Goal: Task Accomplishment & Management: Use online tool/utility

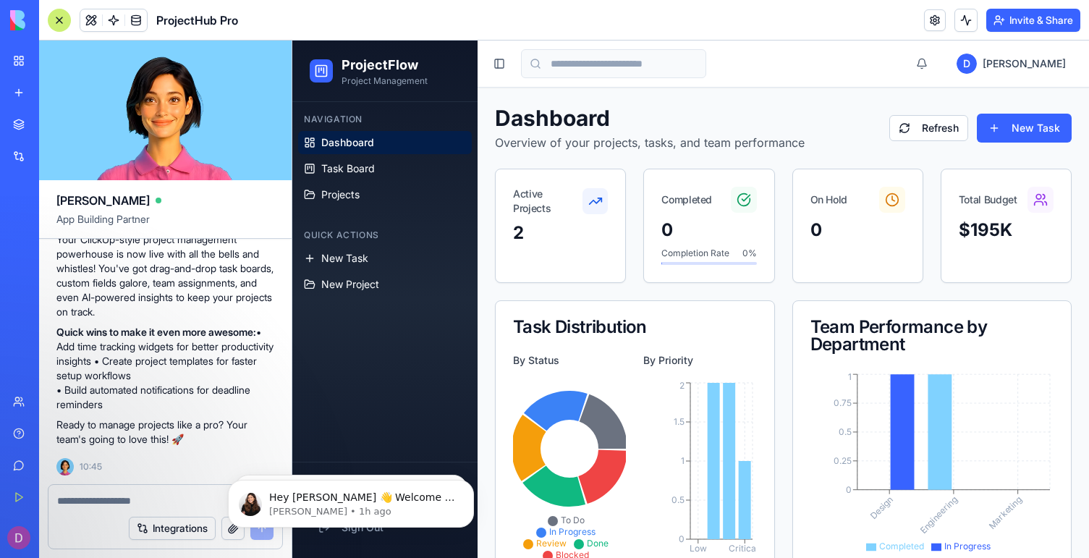
click at [475, 327] on div "Navigation Dashboard Task Board Projects Quick Actions New Task New Project" at bounding box center [384, 282] width 185 height 360
click at [290, 345] on div "create a project management app like ClickUp. I need the followoing functionali…" at bounding box center [165, 39] width 253 height 889
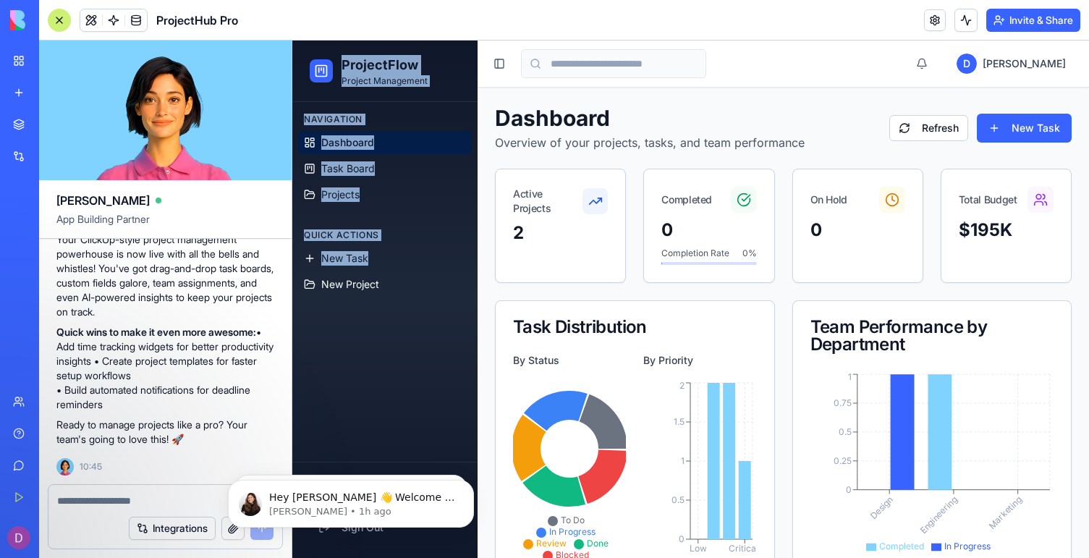
drag, startPoint x: 297, startPoint y: 344, endPoint x: 140, endPoint y: 345, distance: 157.0
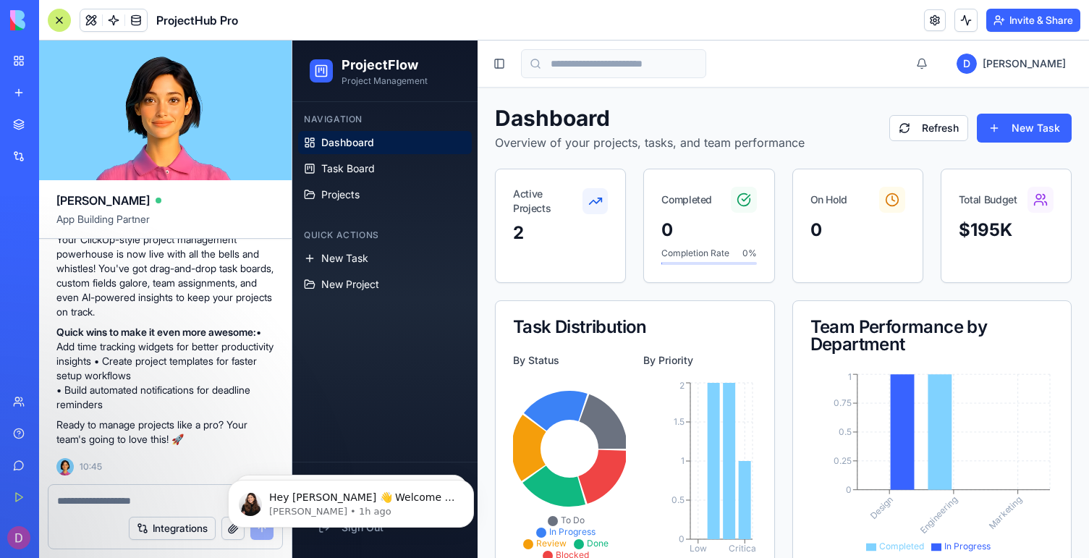
click at [404, 331] on div "Navigation Dashboard Task Board Projects Quick Actions New Task New Project" at bounding box center [384, 282] width 185 height 360
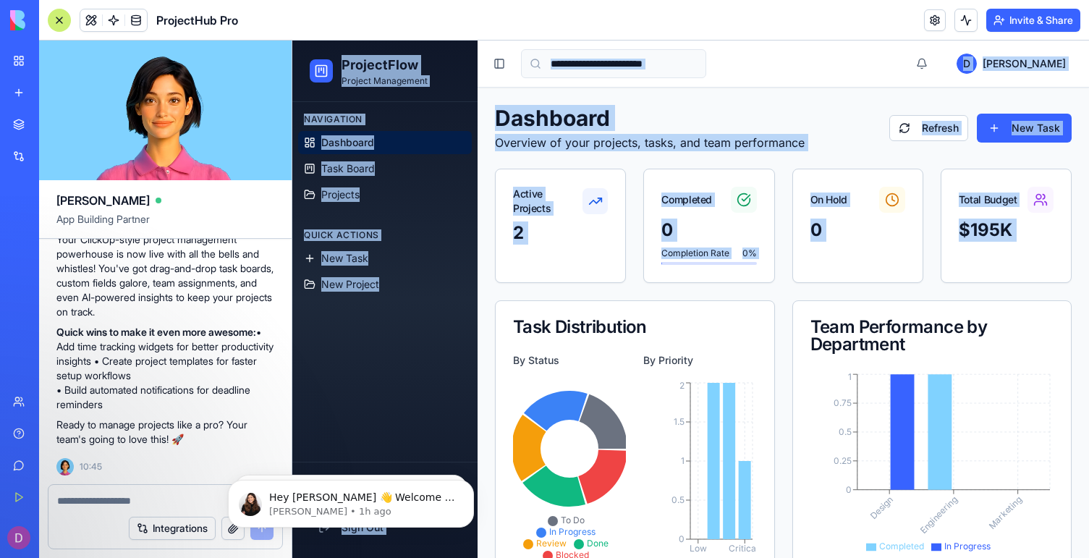
drag, startPoint x: 478, startPoint y: 321, endPoint x: 223, endPoint y: 319, distance: 255.5
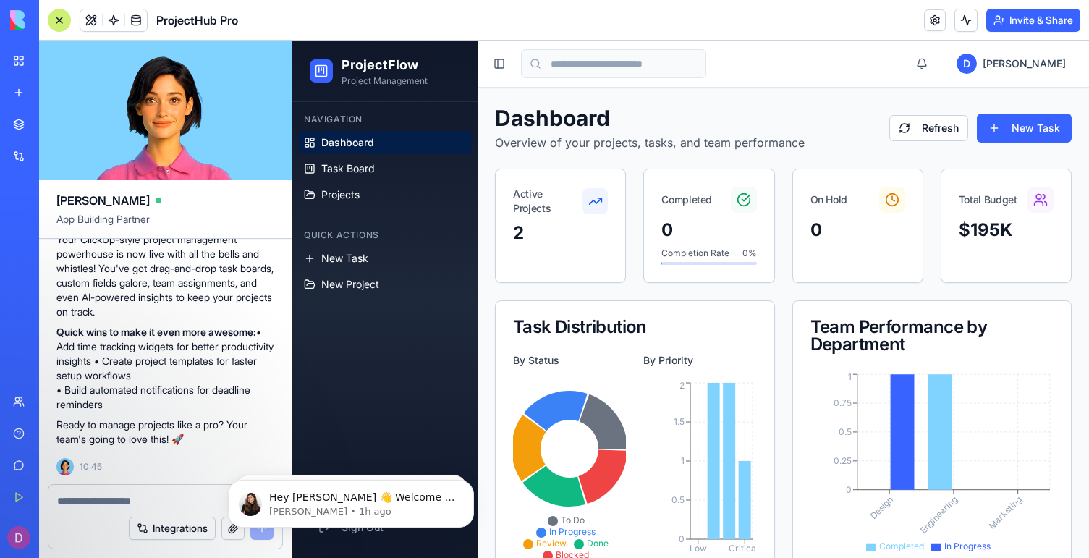
click at [532, 329] on div "Task Distribution" at bounding box center [635, 326] width 244 height 17
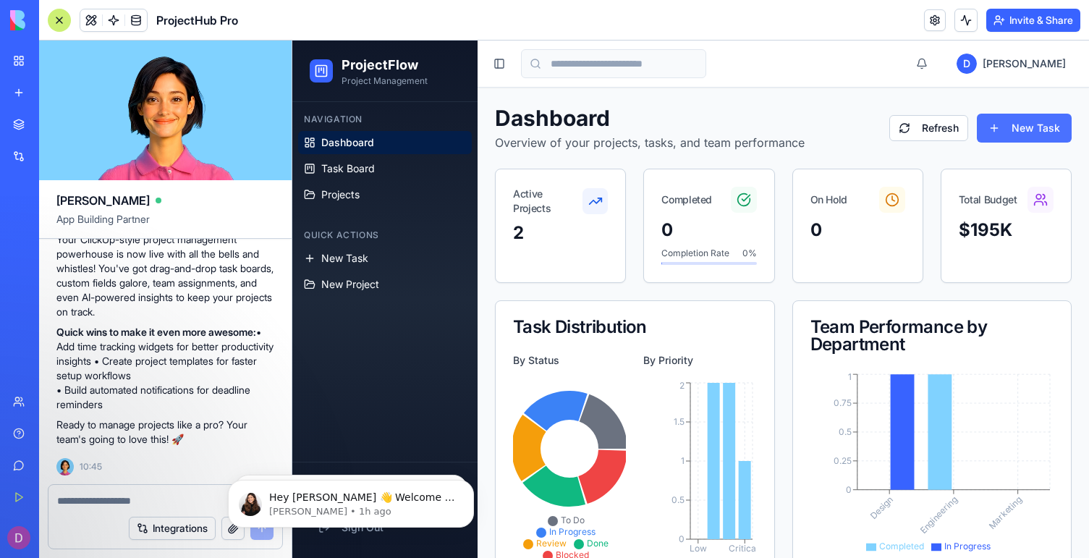
click at [1026, 131] on button "New Task" at bounding box center [1024, 128] width 95 height 29
